Goal: Use online tool/utility: Utilize a website feature to perform a specific function

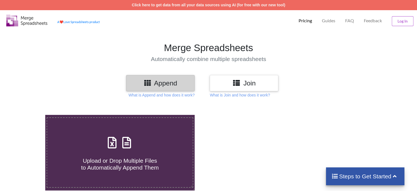
click at [153, 129] on label "Upload or Drop Multiple Files to Automatically Append Them" at bounding box center [120, 152] width 146 height 70
click at [29, 115] on input "Upload or Drop Multiple Files to Automatically Append Them" at bounding box center [29, 115] width 0 height 0
type input "C:\fakepath\171 to 207 above 35 yers.xlsx"
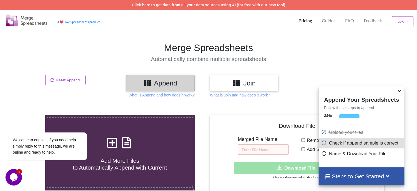
click at [398, 90] on icon at bounding box center [400, 90] width 6 height 5
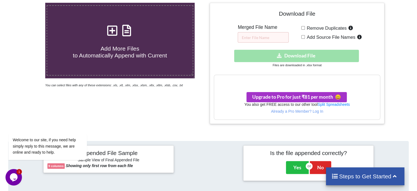
scroll to position [88, 0]
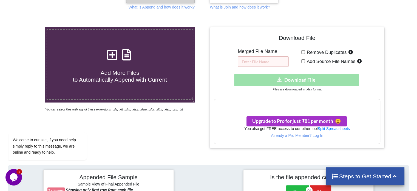
click at [292, 82] on div "Download hidden Download File" at bounding box center [297, 80] width 166 height 12
click at [270, 58] on input "text" at bounding box center [263, 61] width 51 height 10
type input "123"
click at [287, 79] on div "Download hidden Download File" at bounding box center [297, 80] width 166 height 12
click at [303, 51] on input "Remove Duplicates" at bounding box center [303, 52] width 4 height 4
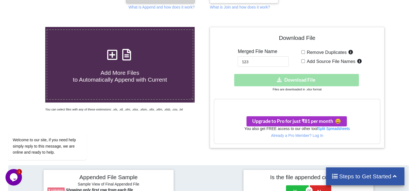
checkbox input "true"
click at [303, 61] on input "Add Source File Names" at bounding box center [303, 61] width 4 height 4
checkbox input "true"
drag, startPoint x: 303, startPoint y: 61, endPoint x: 304, endPoint y: 52, distance: 8.8
click at [304, 52] on div "Remove Duplicates Add Source File Names" at bounding box center [340, 58] width 79 height 18
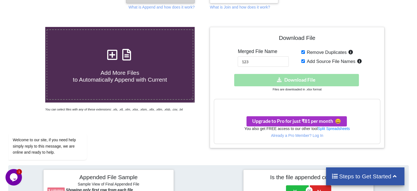
click at [304, 52] on input "Remove Duplicates" at bounding box center [303, 52] width 4 height 4
checkbox input "false"
click at [304, 60] on input "Add Source File Names" at bounding box center [303, 61] width 4 height 4
checkbox input "false"
click at [291, 81] on div "Download hidden Download File" at bounding box center [297, 80] width 166 height 12
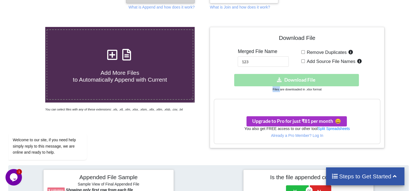
click at [291, 81] on div "Download hidden Download File" at bounding box center [297, 80] width 166 height 12
